Goal: Task Accomplishment & Management: Use online tool/utility

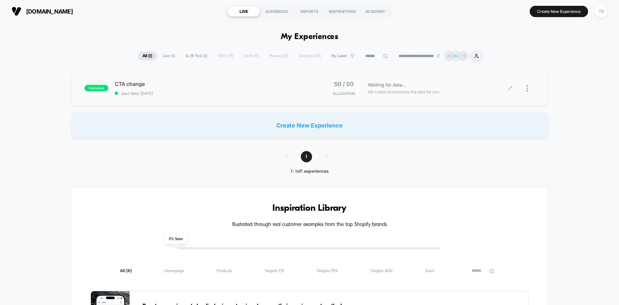
click at [524, 85] on div at bounding box center [523, 88] width 24 height 15
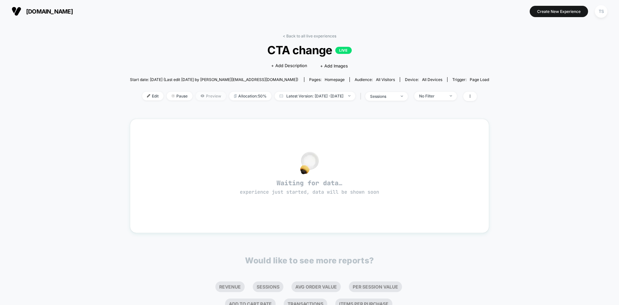
click at [200, 96] on span "Preview" at bounding box center [211, 96] width 30 height 9
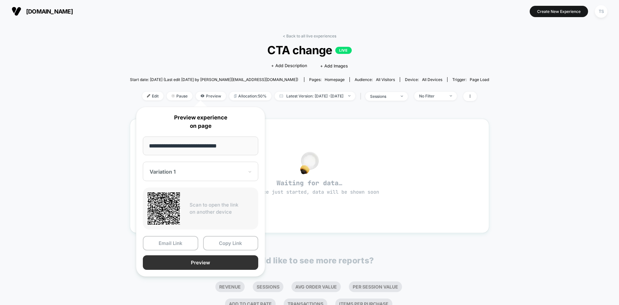
click at [214, 256] on button "Preview" at bounding box center [200, 262] width 115 height 15
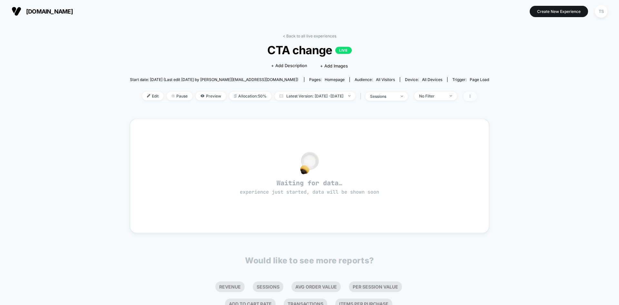
click at [472, 95] on icon at bounding box center [470, 96] width 4 height 4
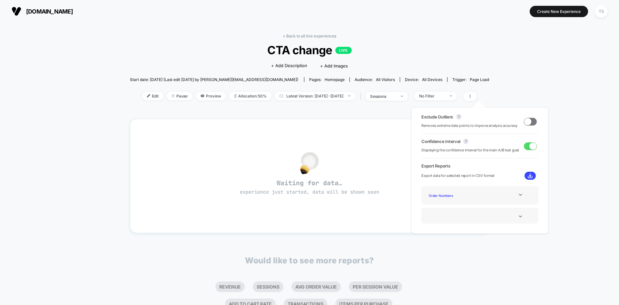
click at [529, 86] on div "< Back to all live experiences CTA change LIVE Click to edit experience details…" at bounding box center [309, 211] width 619 height 377
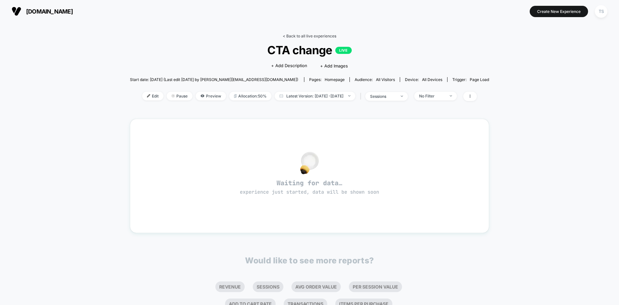
click at [299, 36] on link "< Back to all live experiences" at bounding box center [310, 36] width 54 height 5
